Goal: Find specific page/section: Find specific page/section

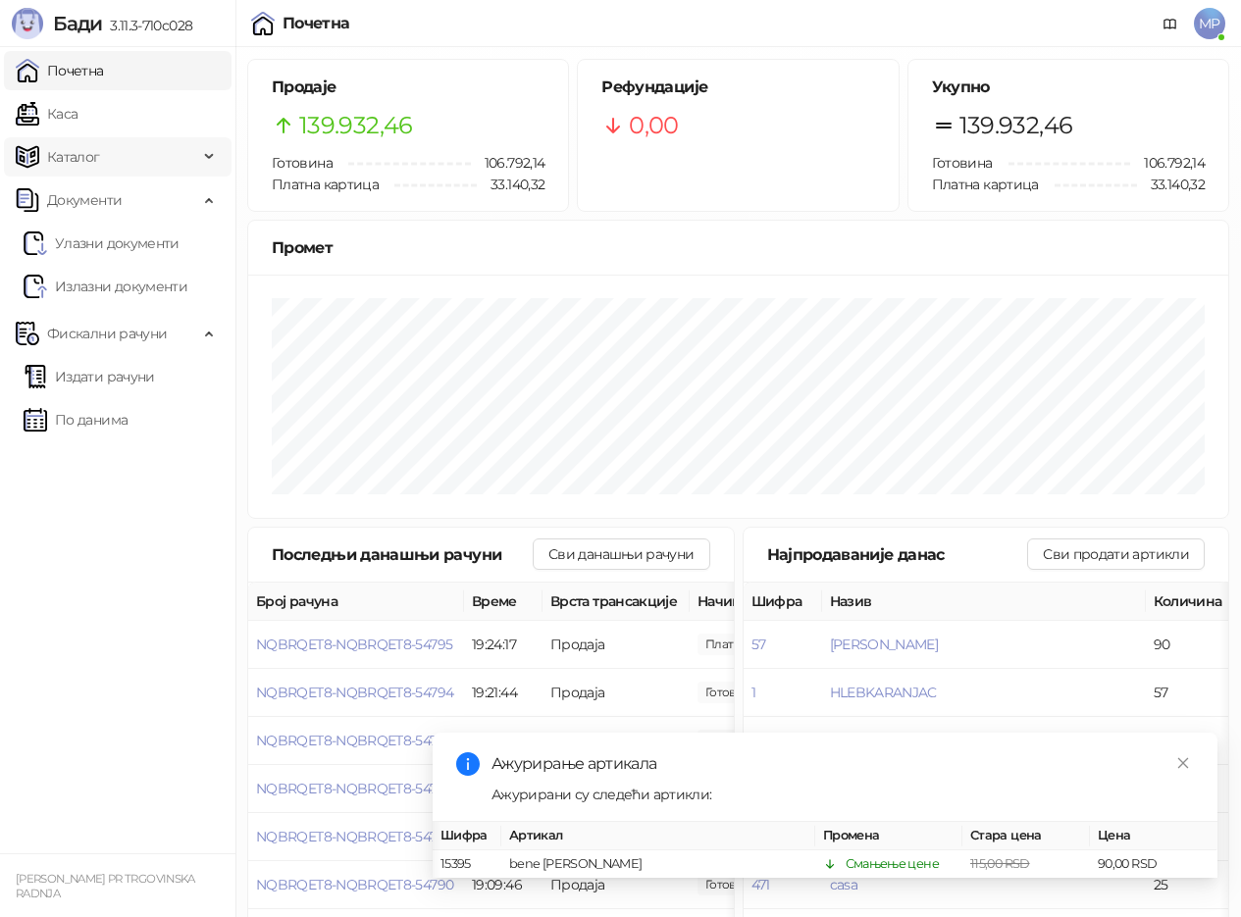
scroll to position [0, 15]
click at [65, 118] on link "Каса" at bounding box center [47, 113] width 62 height 39
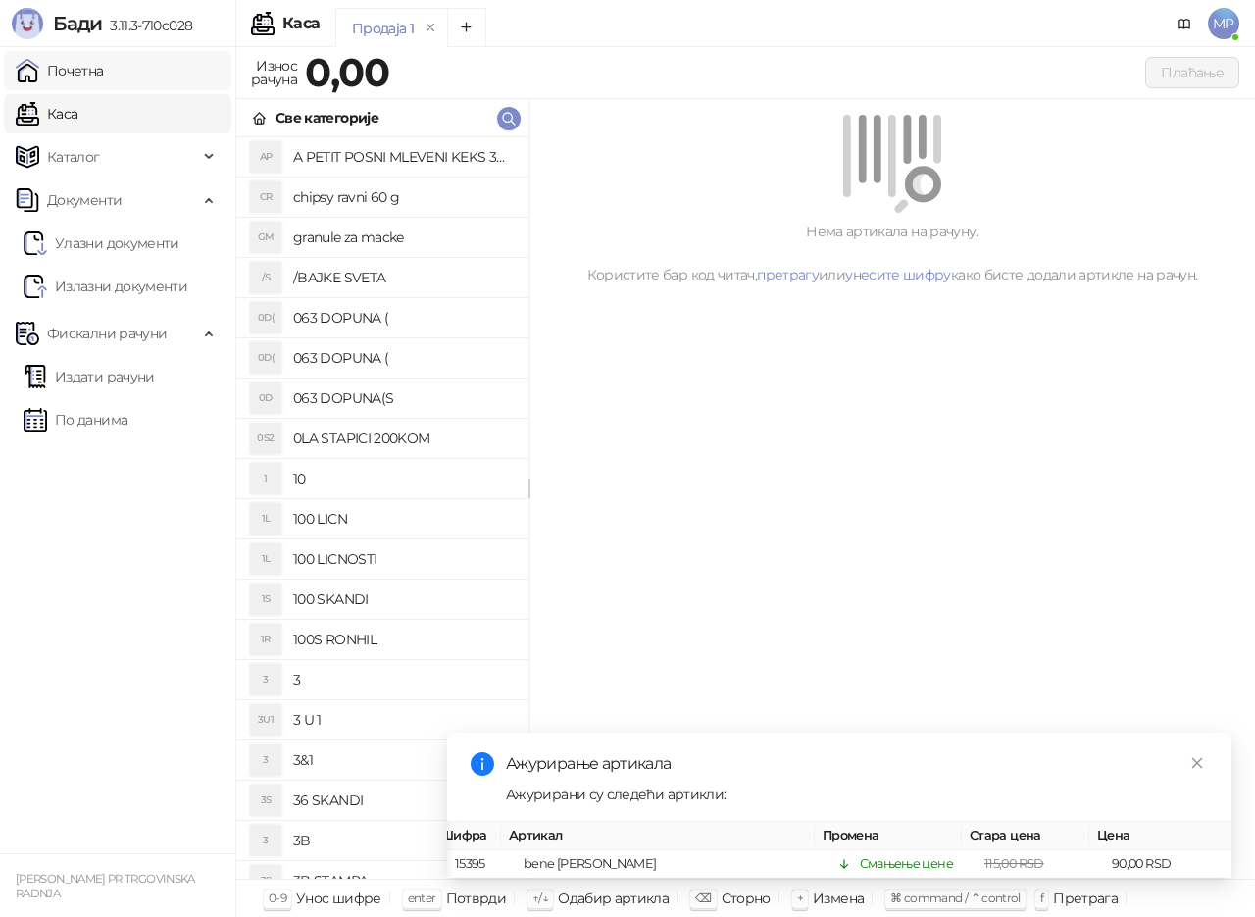
click at [82, 79] on link "Почетна" at bounding box center [60, 70] width 88 height 39
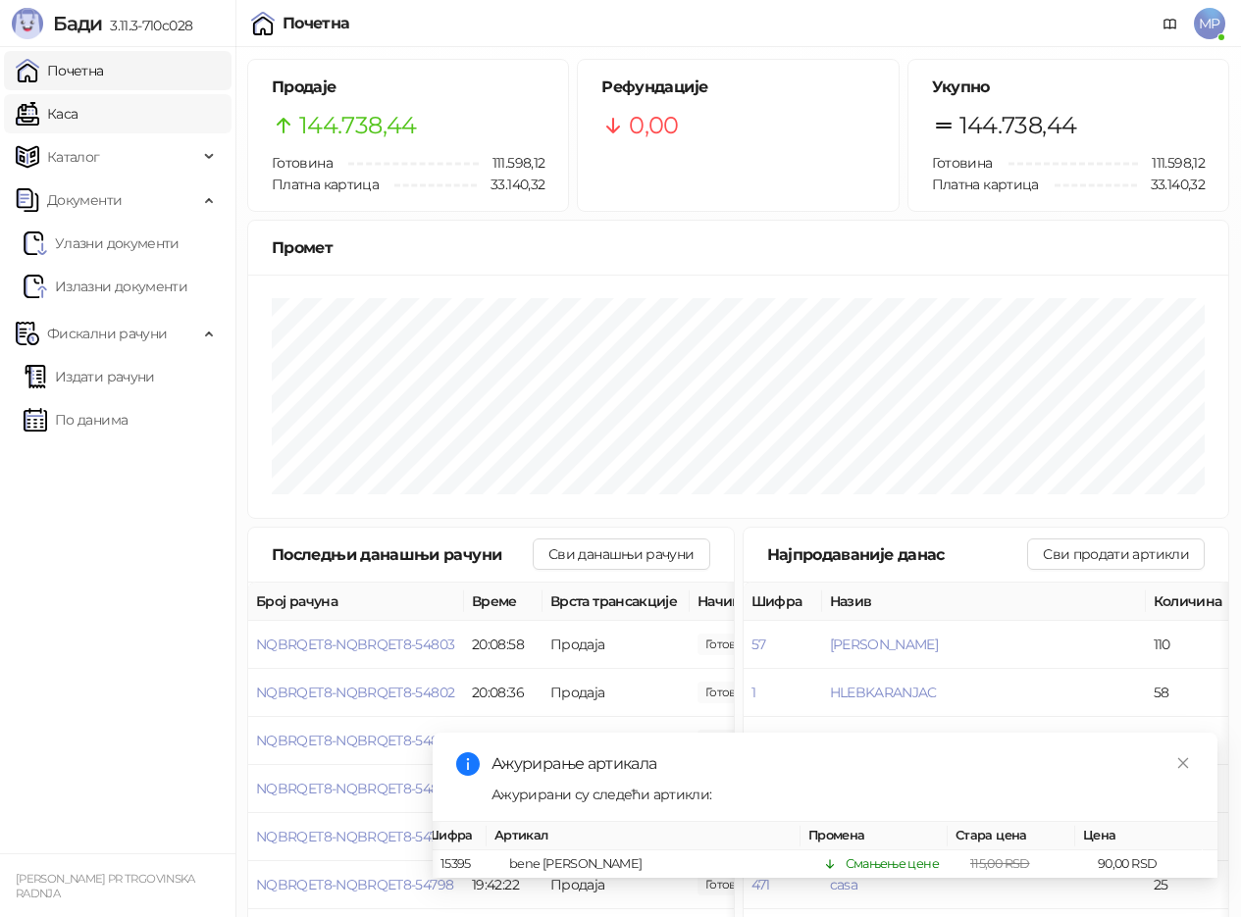
click at [77, 121] on link "Каса" at bounding box center [47, 113] width 62 height 39
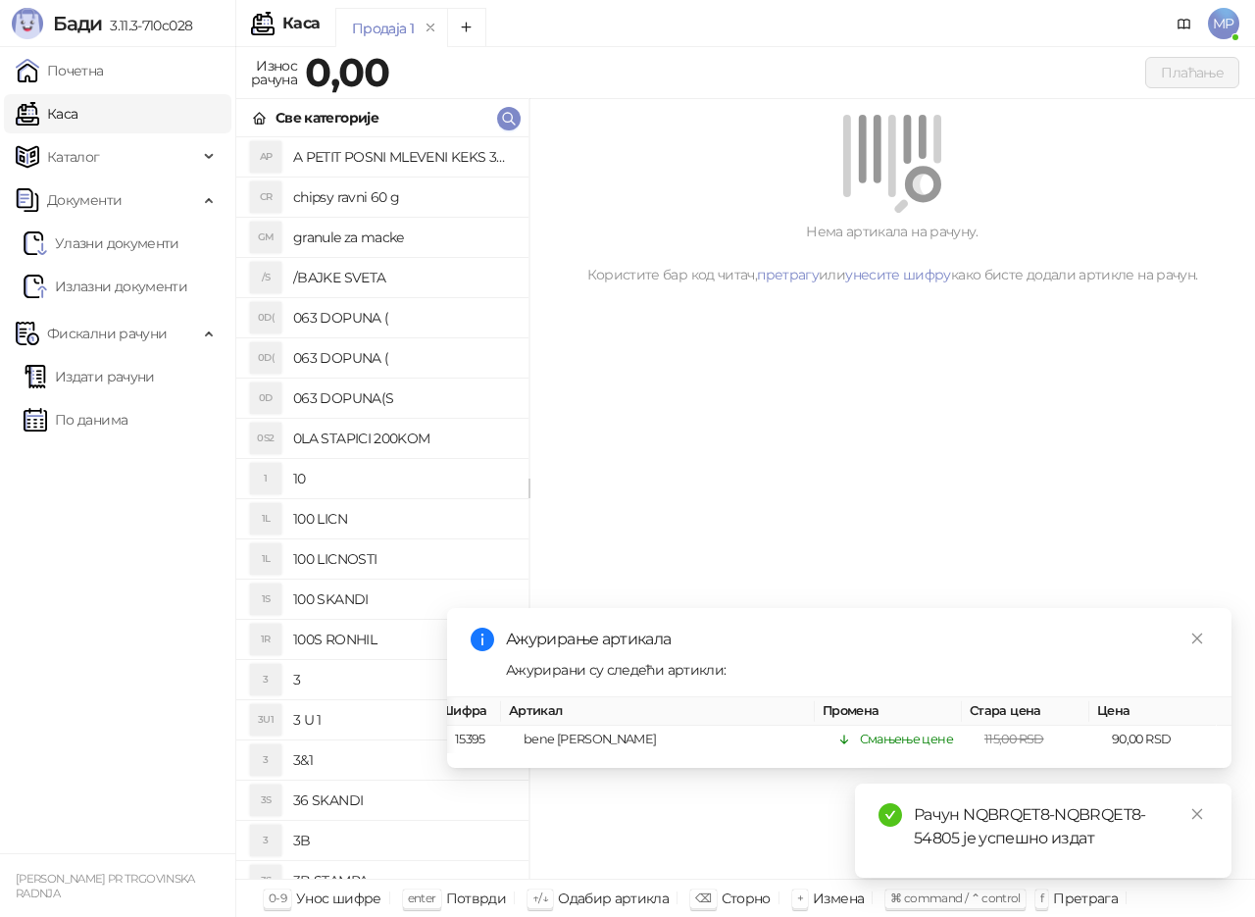
click at [53, 112] on link "Каса" at bounding box center [47, 113] width 62 height 39
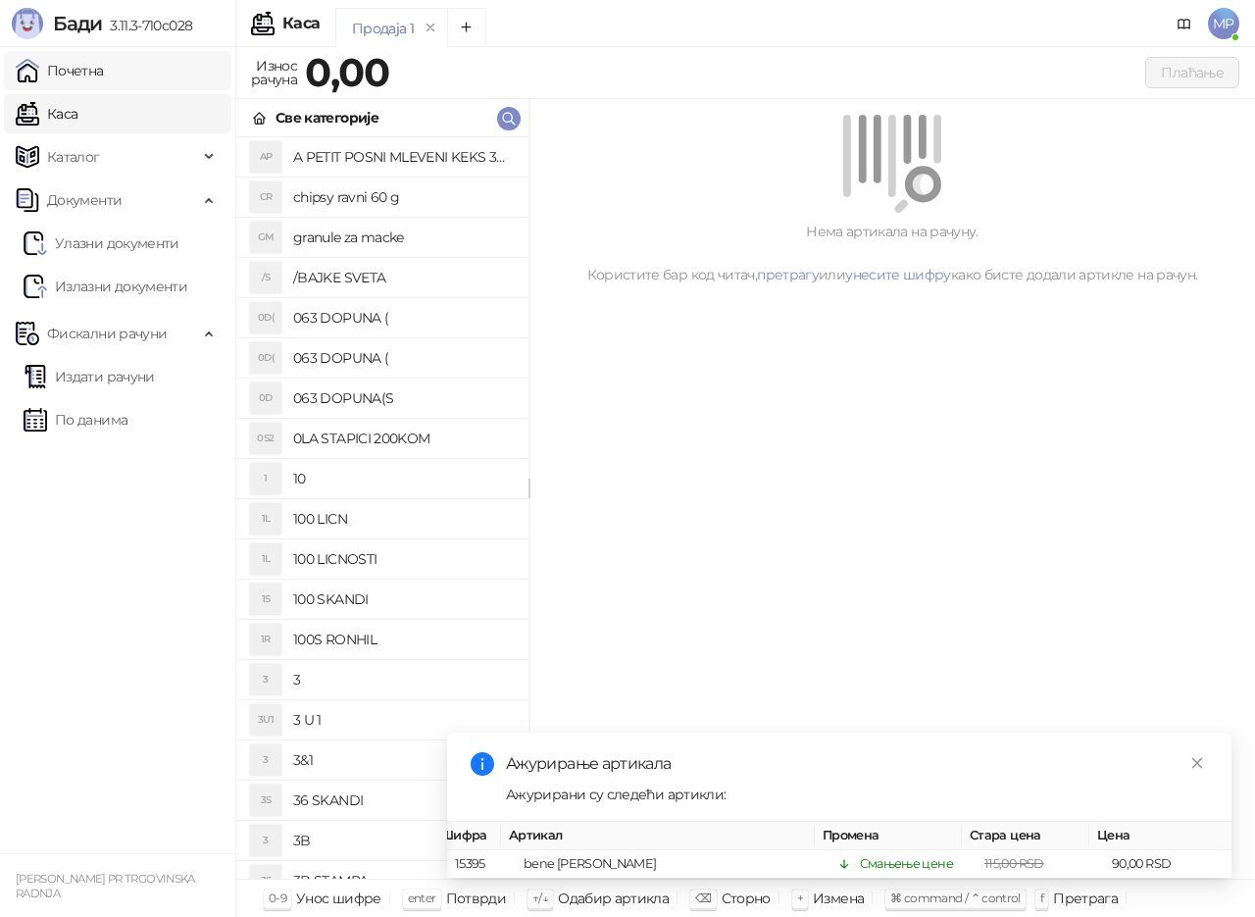
click at [104, 73] on link "Почетна" at bounding box center [60, 70] width 88 height 39
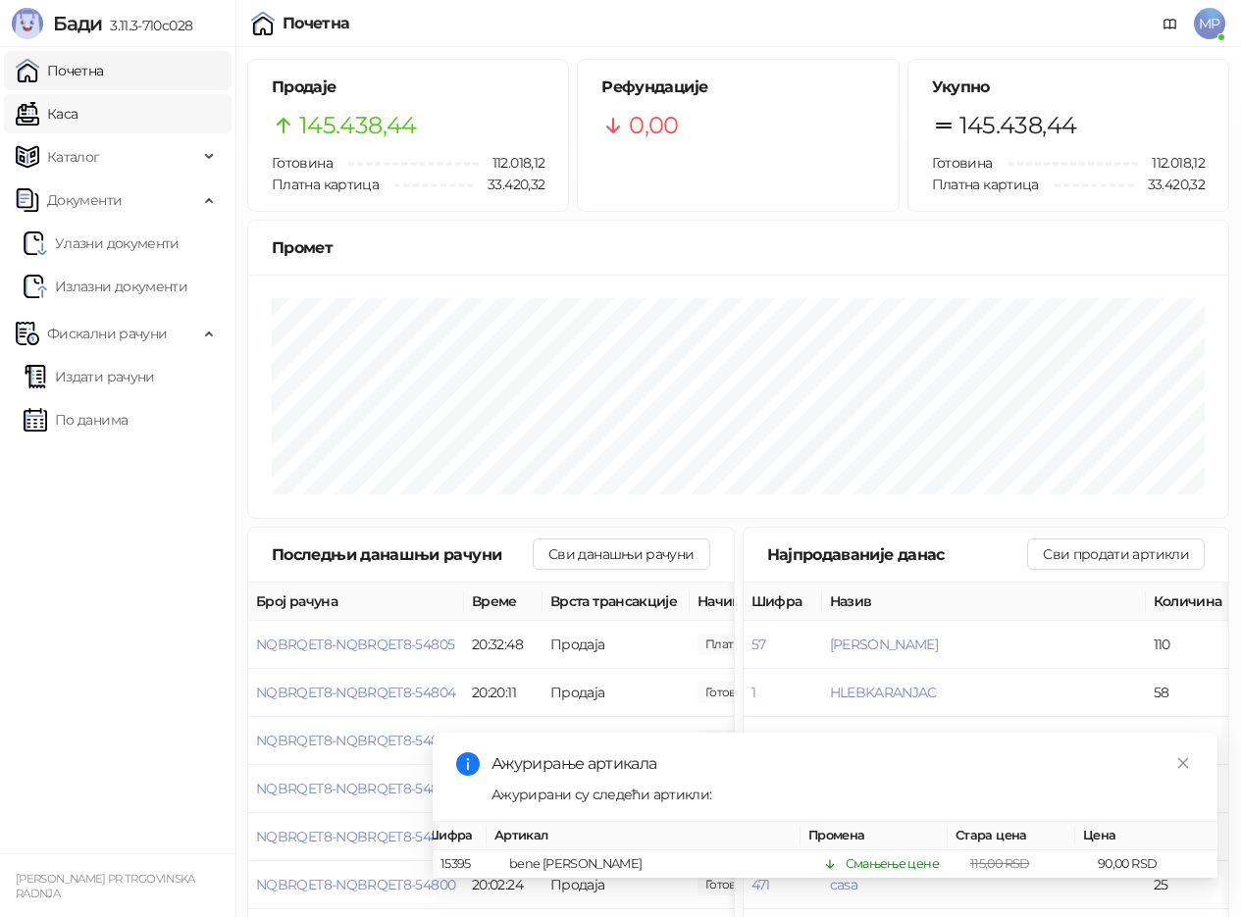
click at [65, 114] on link "Каса" at bounding box center [47, 113] width 62 height 39
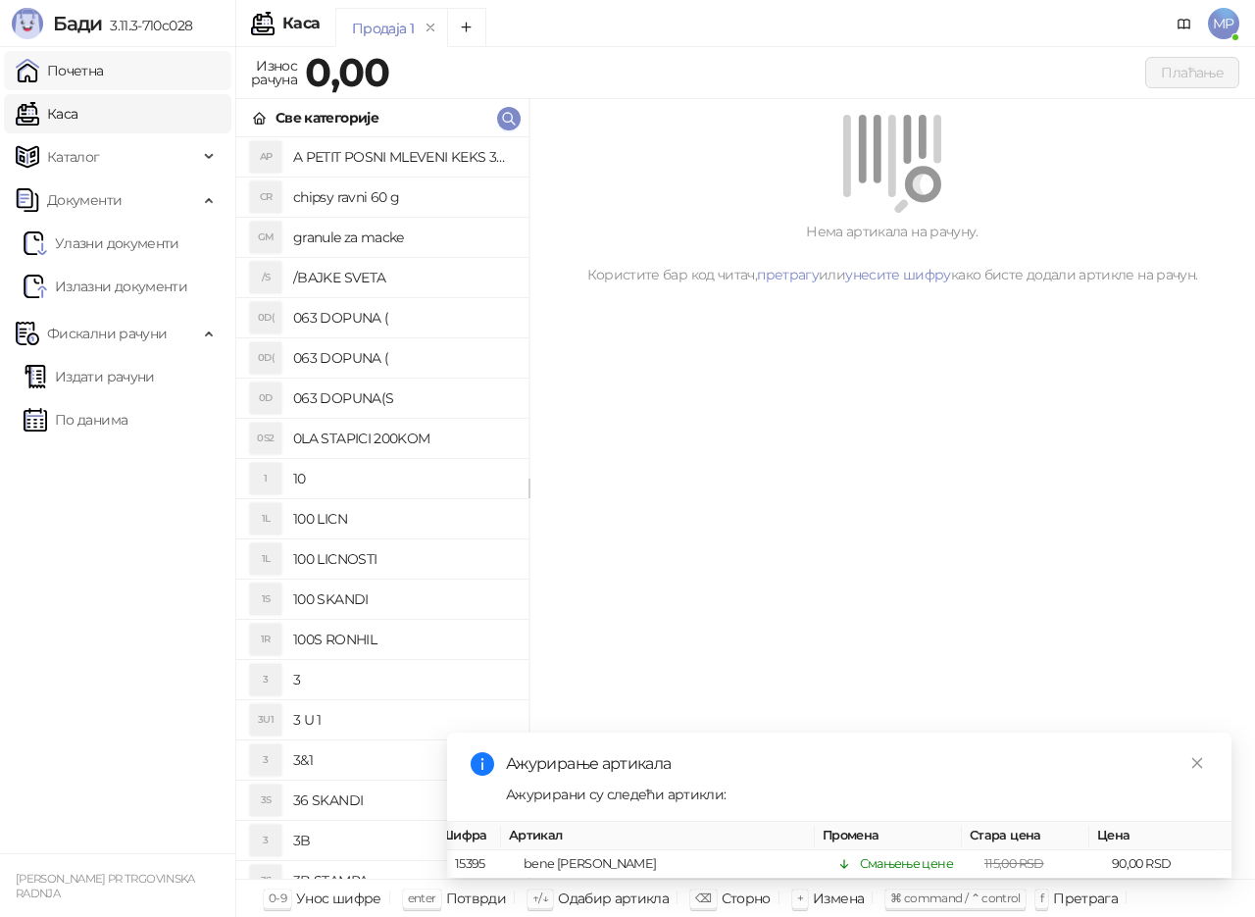
click at [78, 62] on link "Почетна" at bounding box center [60, 70] width 88 height 39
click at [79, 64] on link "Почетна" at bounding box center [60, 70] width 88 height 39
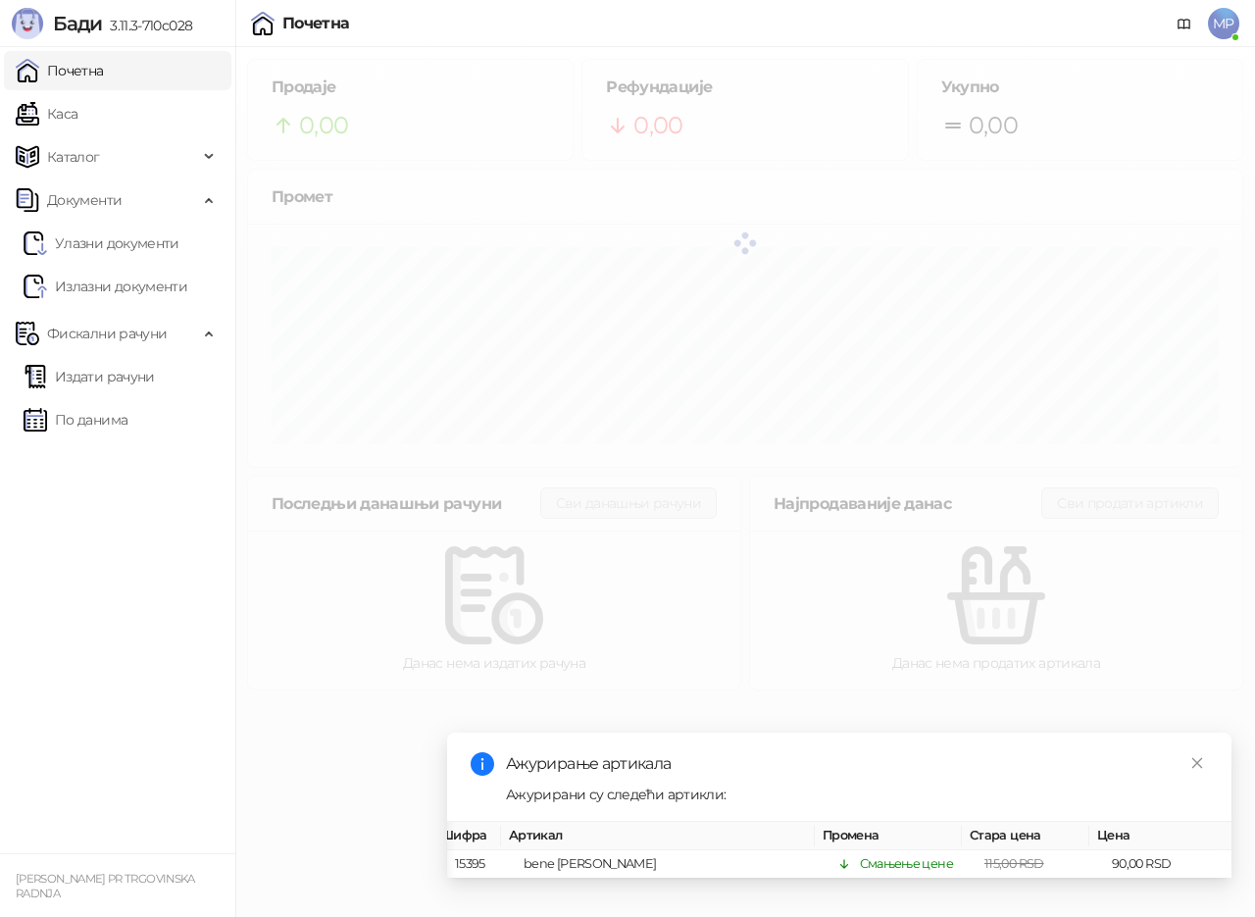
click at [85, 68] on link "Почетна" at bounding box center [60, 70] width 88 height 39
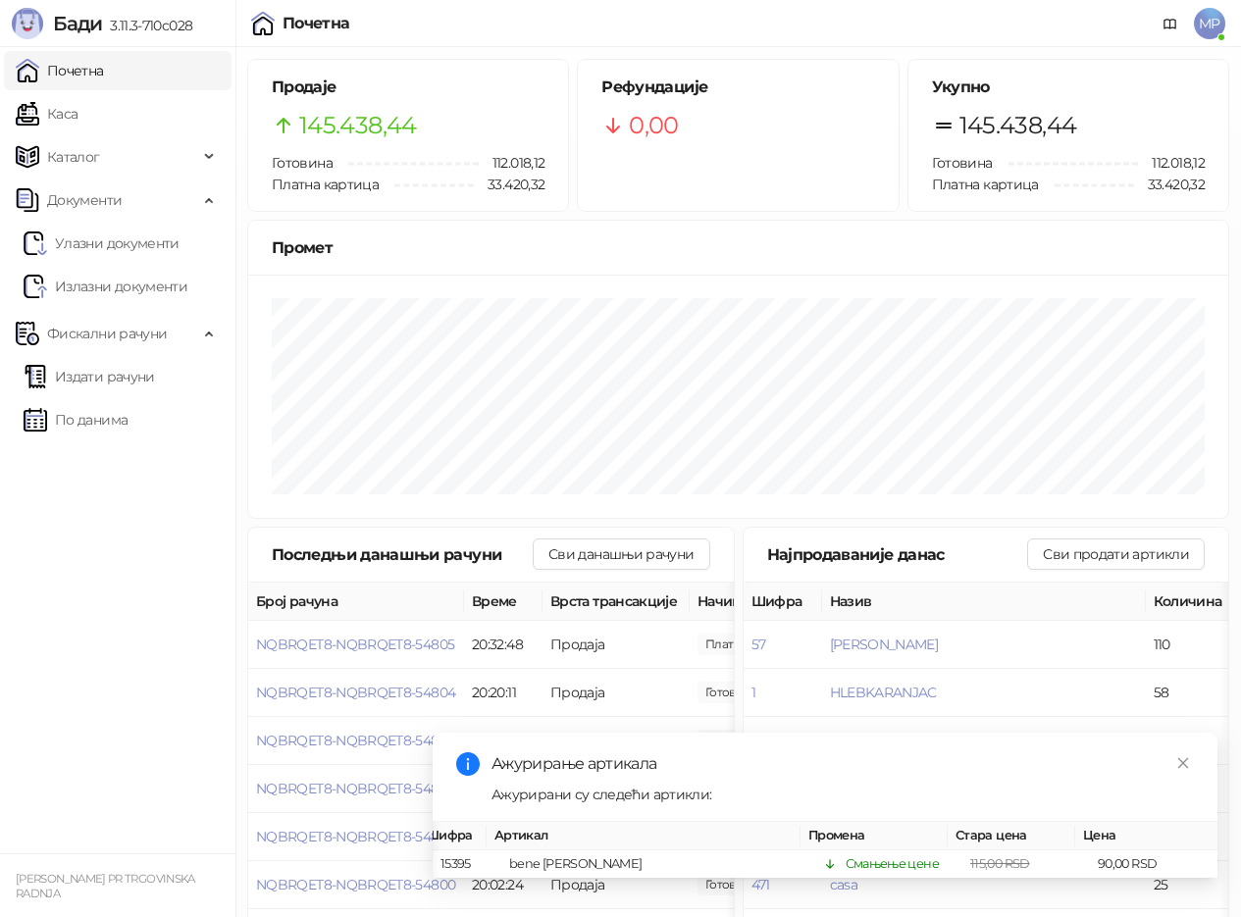
click at [85, 68] on link "Почетна" at bounding box center [60, 70] width 88 height 39
click at [77, 113] on link "Каса" at bounding box center [47, 113] width 62 height 39
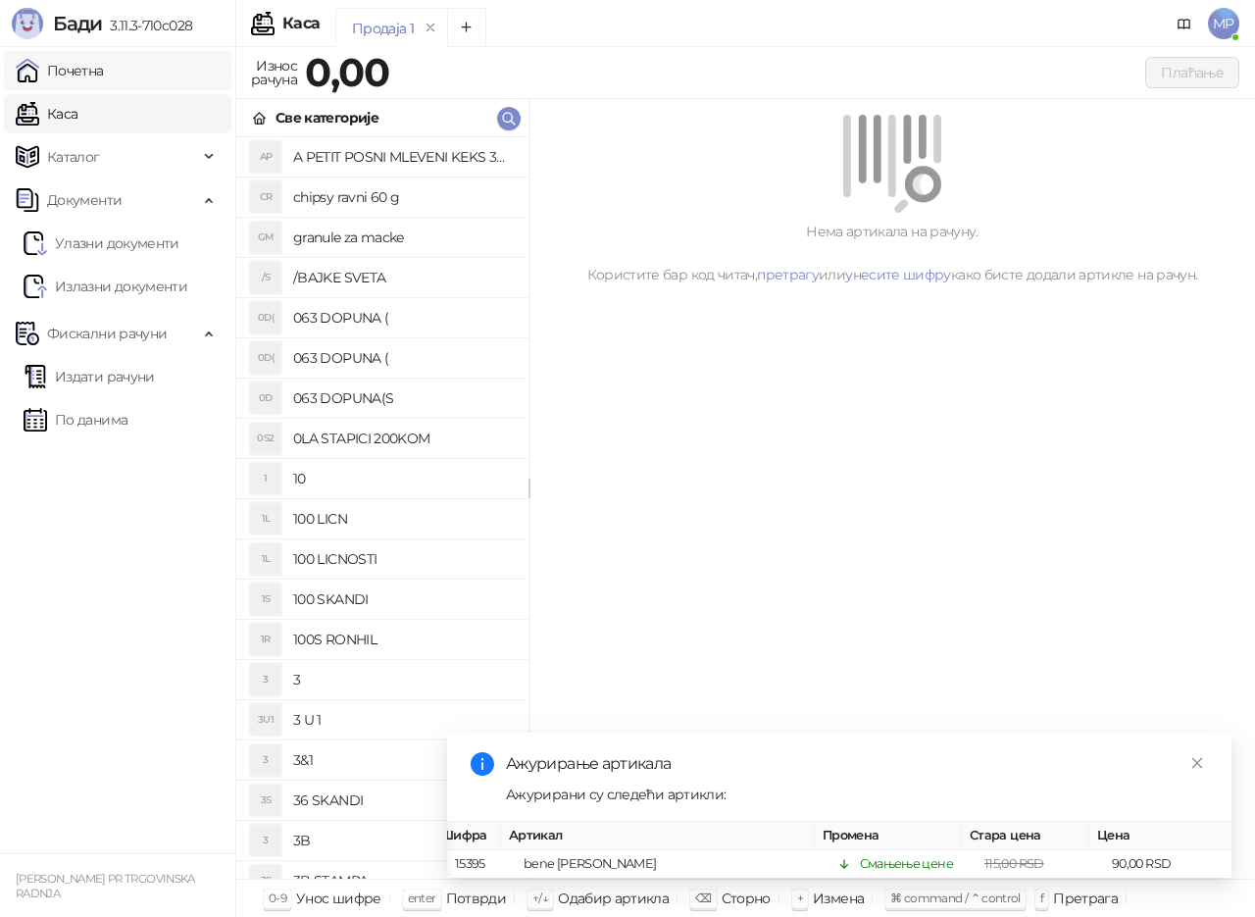
click at [104, 77] on link "Почетна" at bounding box center [60, 70] width 88 height 39
